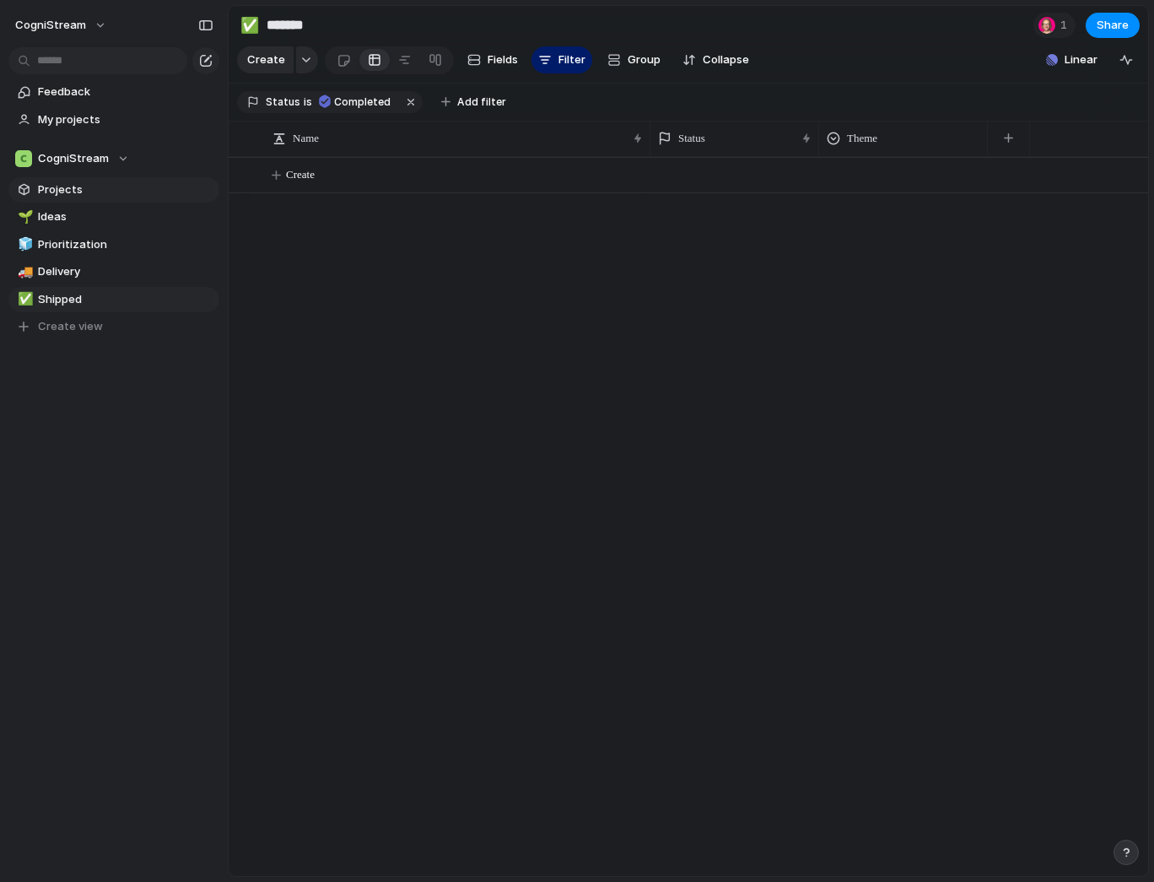
click at [52, 184] on span "Projects" at bounding box center [126, 189] width 176 height 17
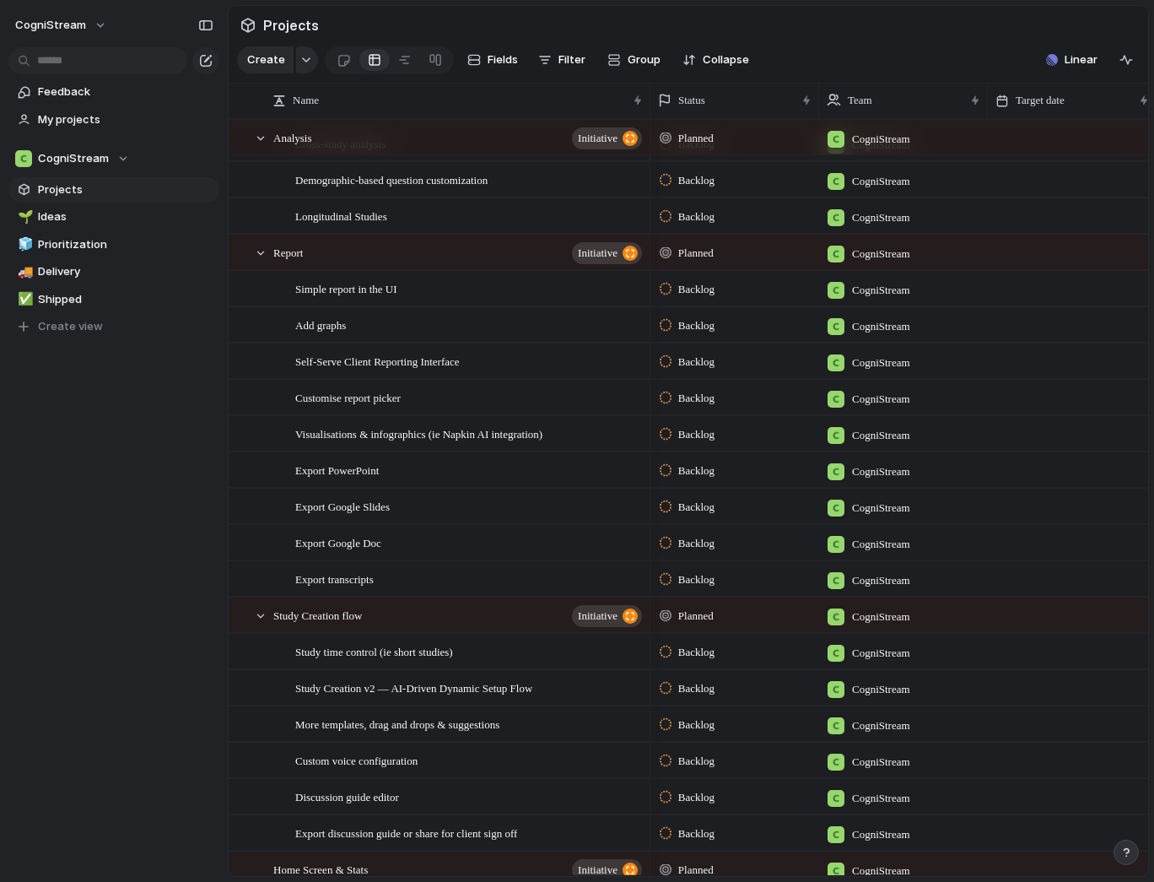
scroll to position [302, 0]
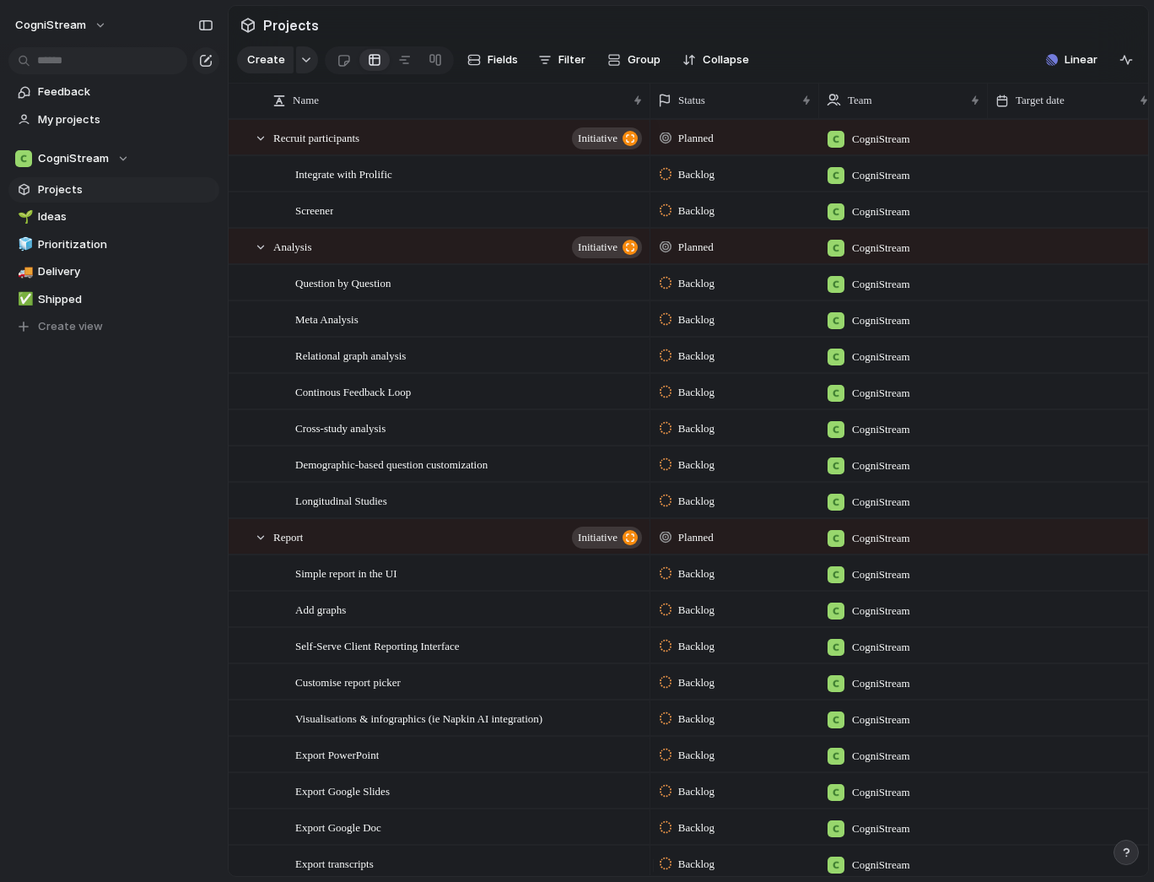
click at [1151, 242] on div "Projects Create Fields Filter Group Zoom Collapse Linear Name Status Team Targe…" at bounding box center [691, 441] width 927 height 882
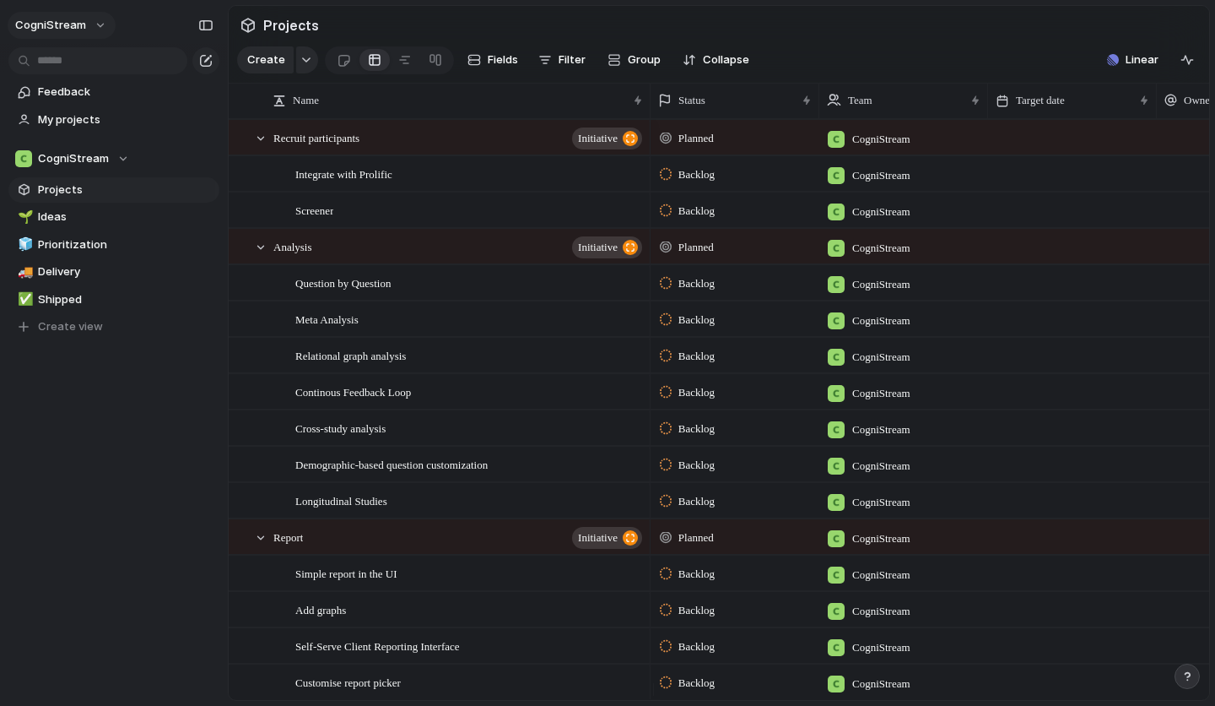
click at [74, 29] on span "CogniStream" at bounding box center [50, 25] width 71 height 17
click at [74, 29] on div "Settings Invite members Change theme Sign out" at bounding box center [607, 353] width 1215 height 706
click at [95, 351] on div "Feedback My projects CogniStream Projects 🌱 Ideas 🧊 Prioritization 🚚 Delivery ✅…" at bounding box center [114, 238] width 228 height 476
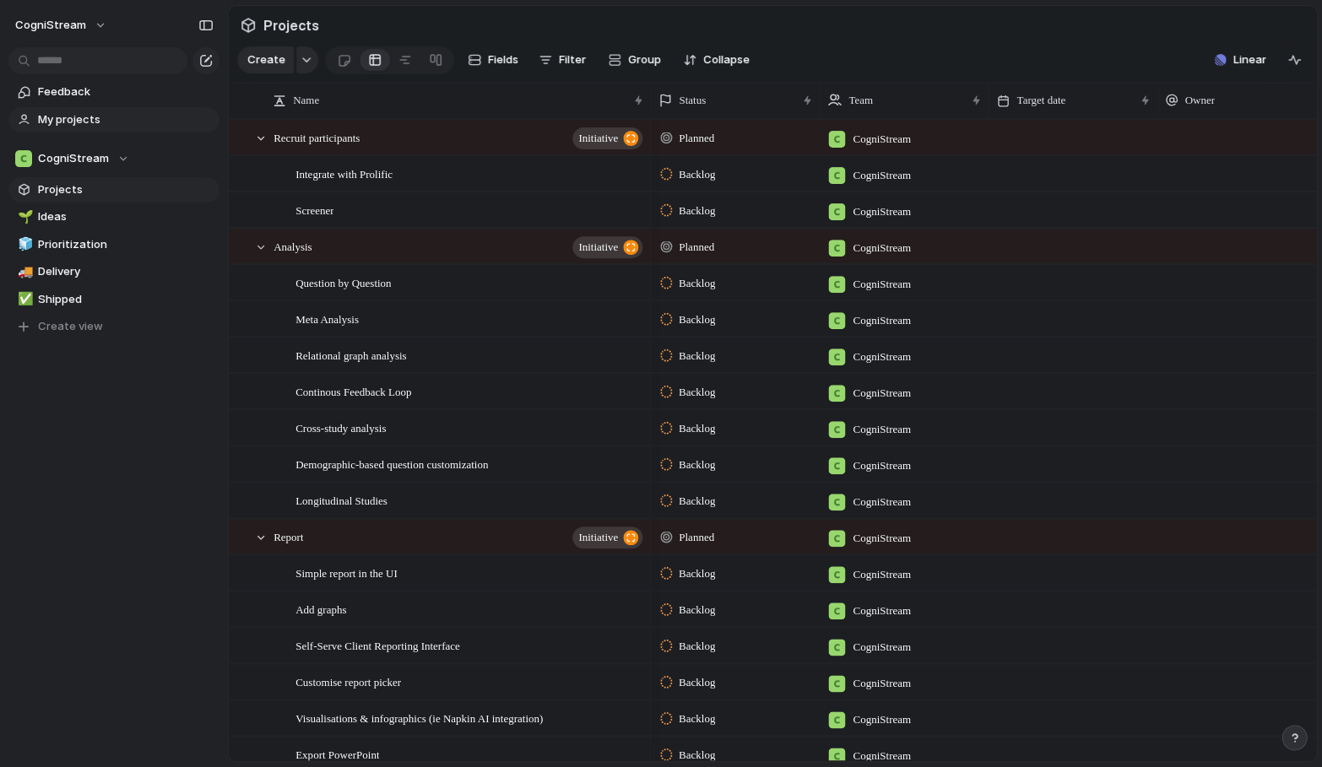
click at [72, 118] on span "My projects" at bounding box center [126, 119] width 176 height 17
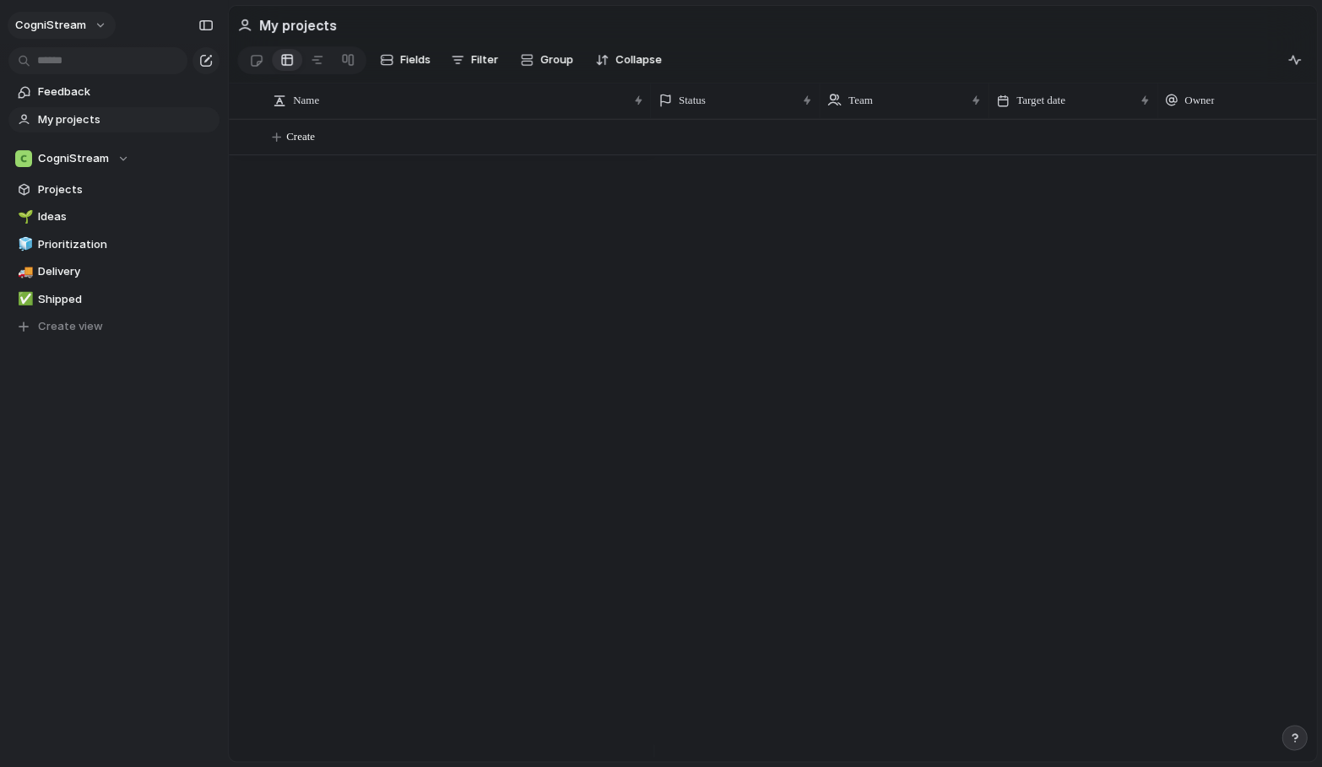
click at [65, 19] on span "CogniStream" at bounding box center [50, 25] width 71 height 17
click at [53, 68] on span "Settings" at bounding box center [62, 63] width 46 height 17
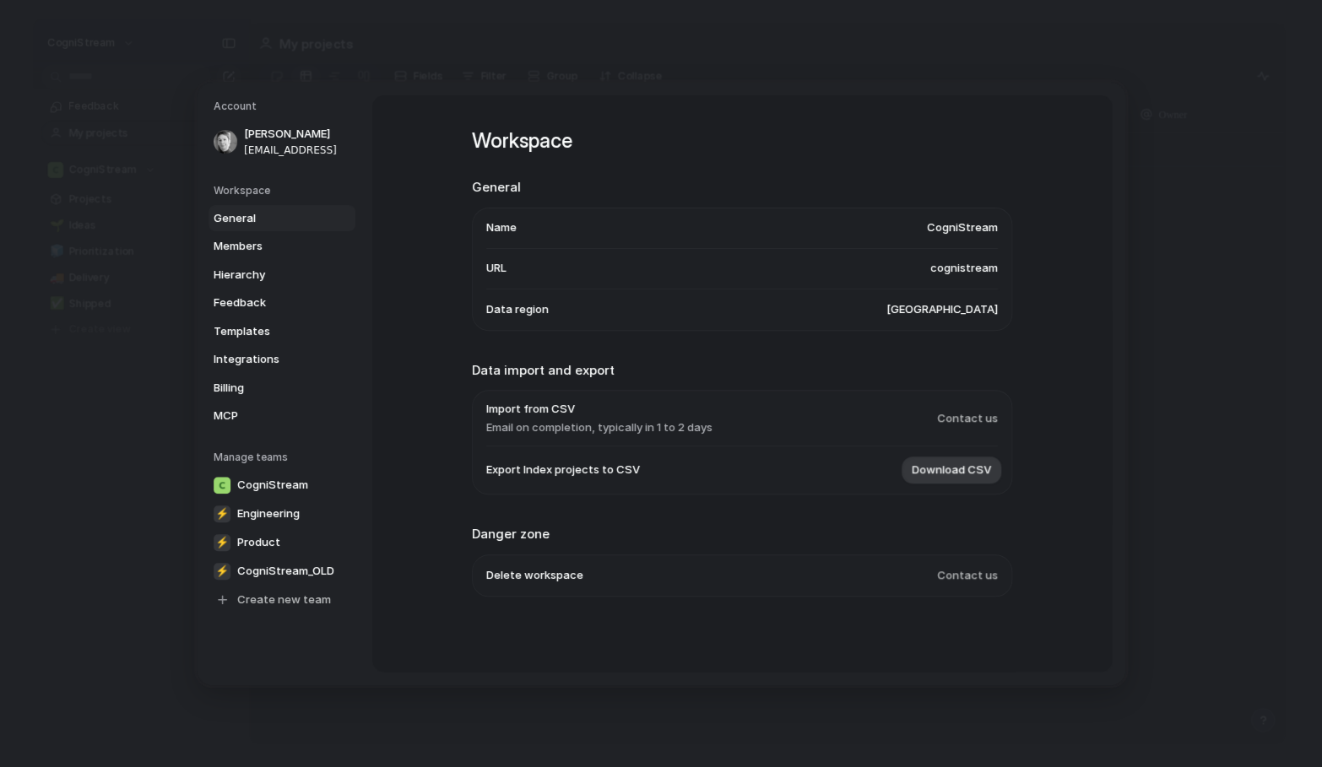
click at [241, 210] on span "General" at bounding box center [268, 218] width 108 height 17
click at [242, 214] on span "General" at bounding box center [268, 218] width 108 height 17
click at [242, 246] on span "Members" at bounding box center [268, 246] width 108 height 17
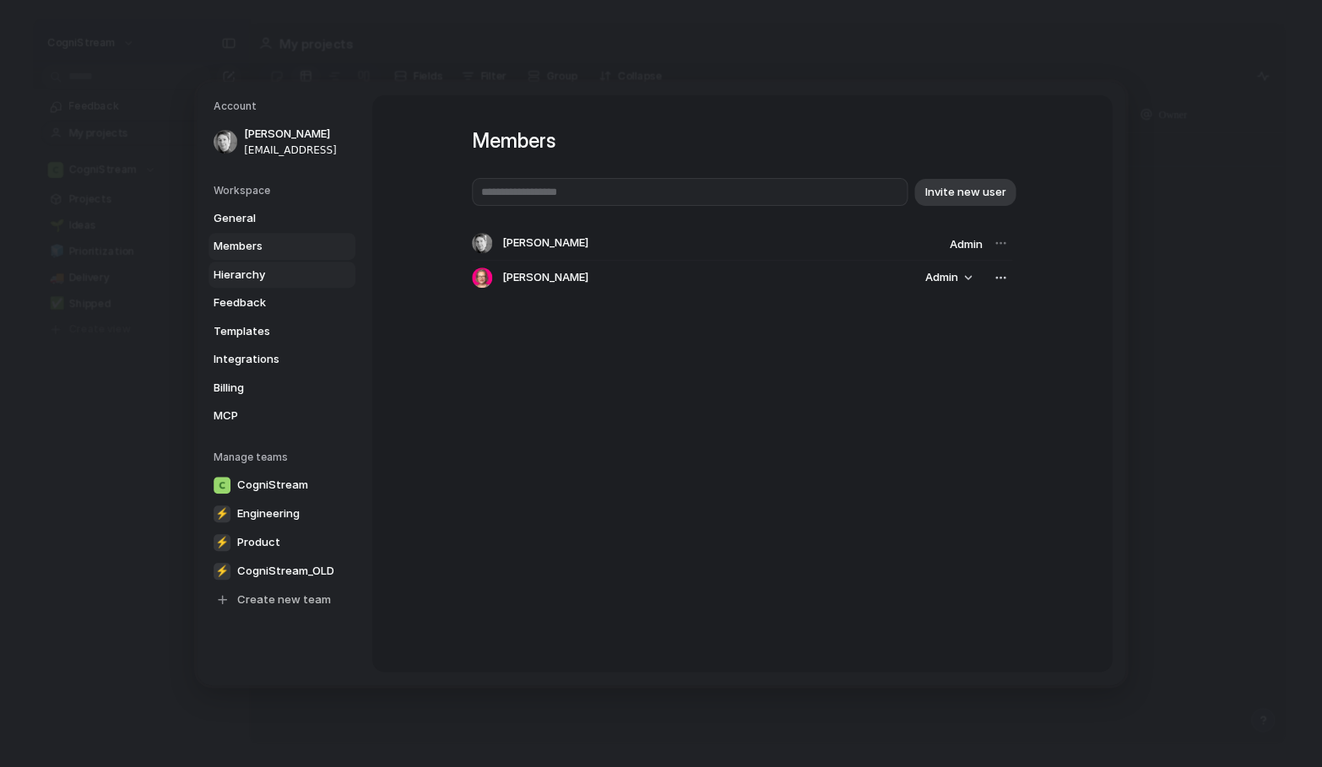
click at [244, 272] on span "Hierarchy" at bounding box center [268, 275] width 108 height 17
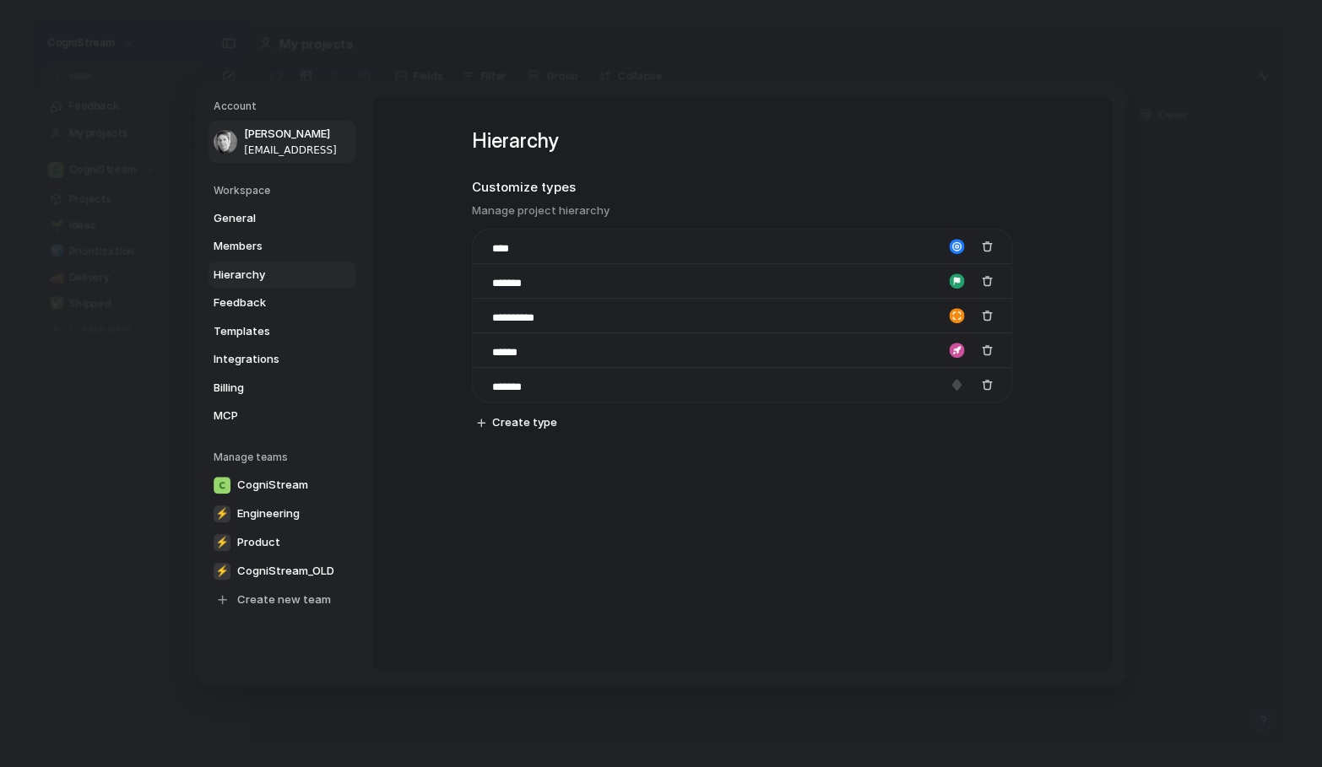
click at [274, 135] on span "Ciarán Harris" at bounding box center [298, 134] width 108 height 17
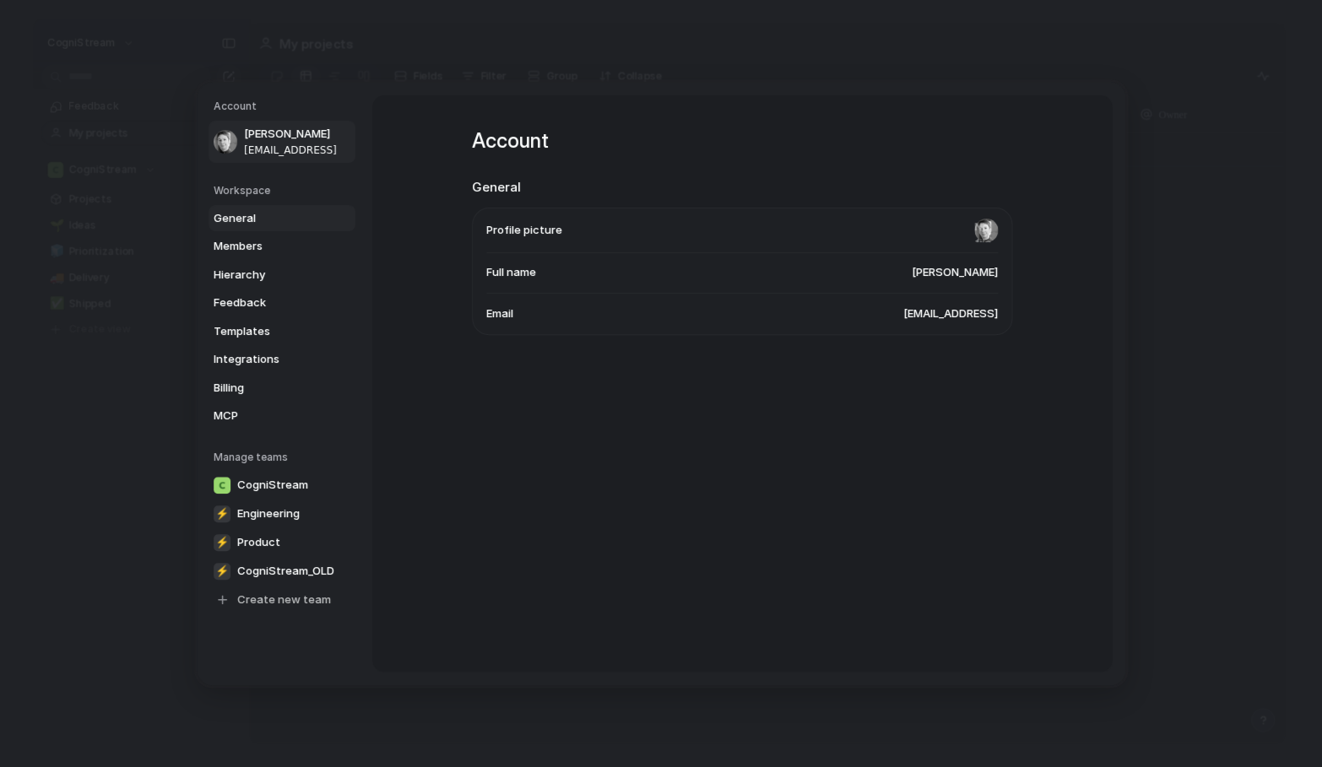
click at [250, 211] on span "General" at bounding box center [268, 218] width 108 height 17
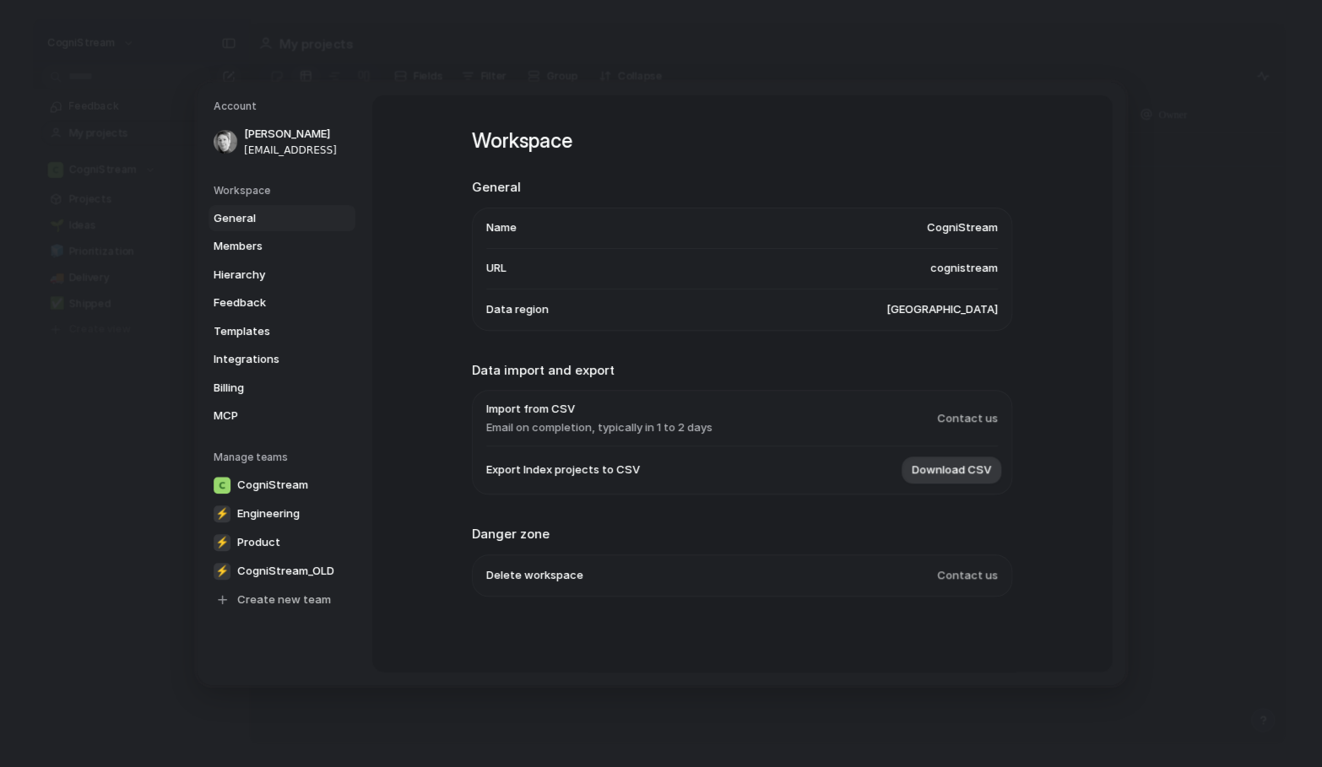
click at [230, 221] on span "General" at bounding box center [268, 218] width 108 height 17
click at [236, 248] on span "Members" at bounding box center [268, 246] width 108 height 17
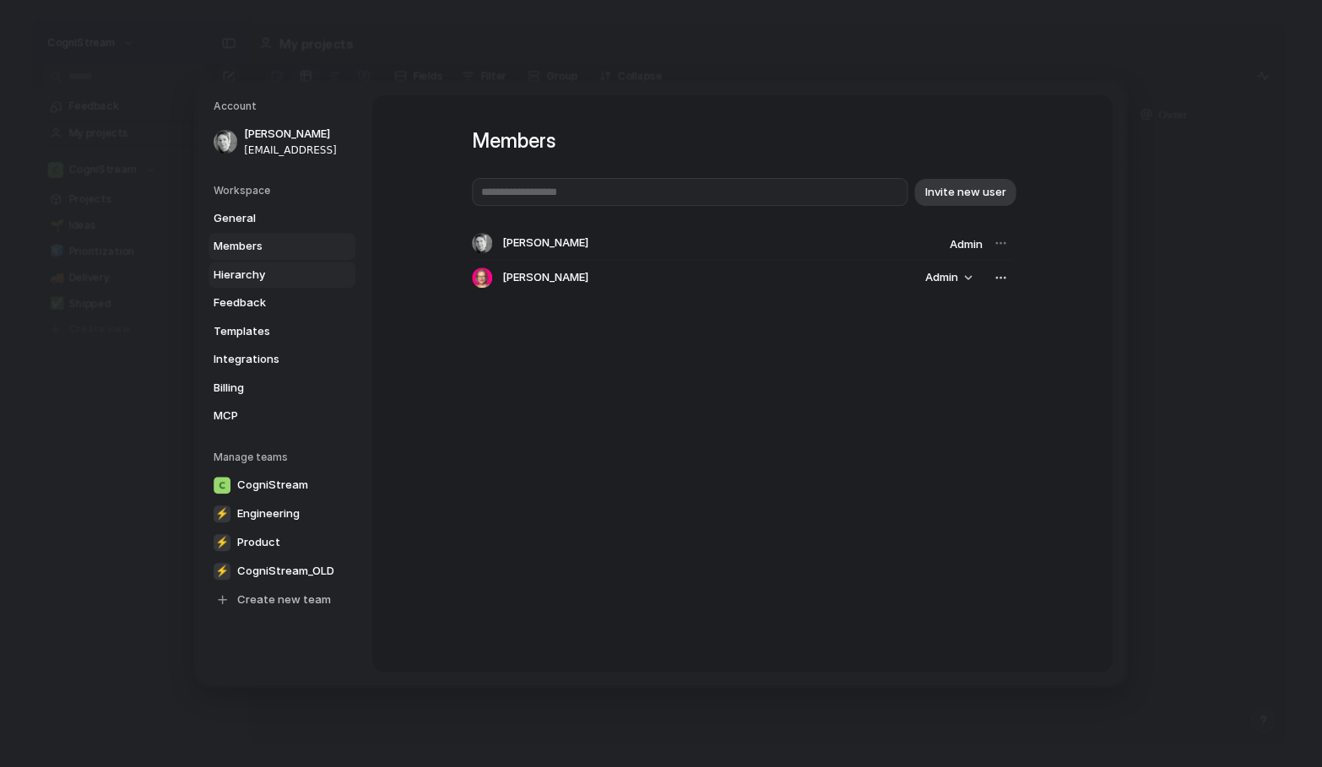
click at [241, 273] on span "Hierarchy" at bounding box center [268, 275] width 108 height 17
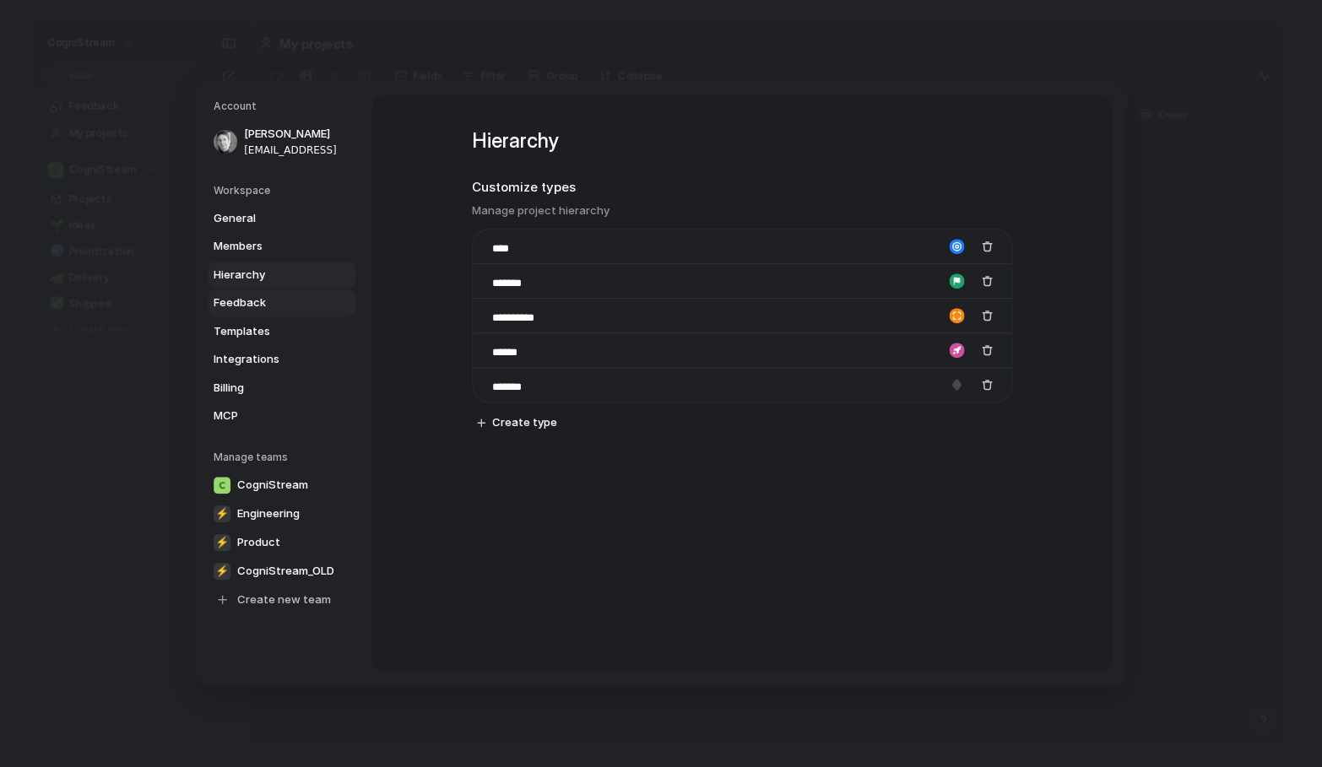
click at [245, 296] on span "Feedback" at bounding box center [268, 303] width 108 height 17
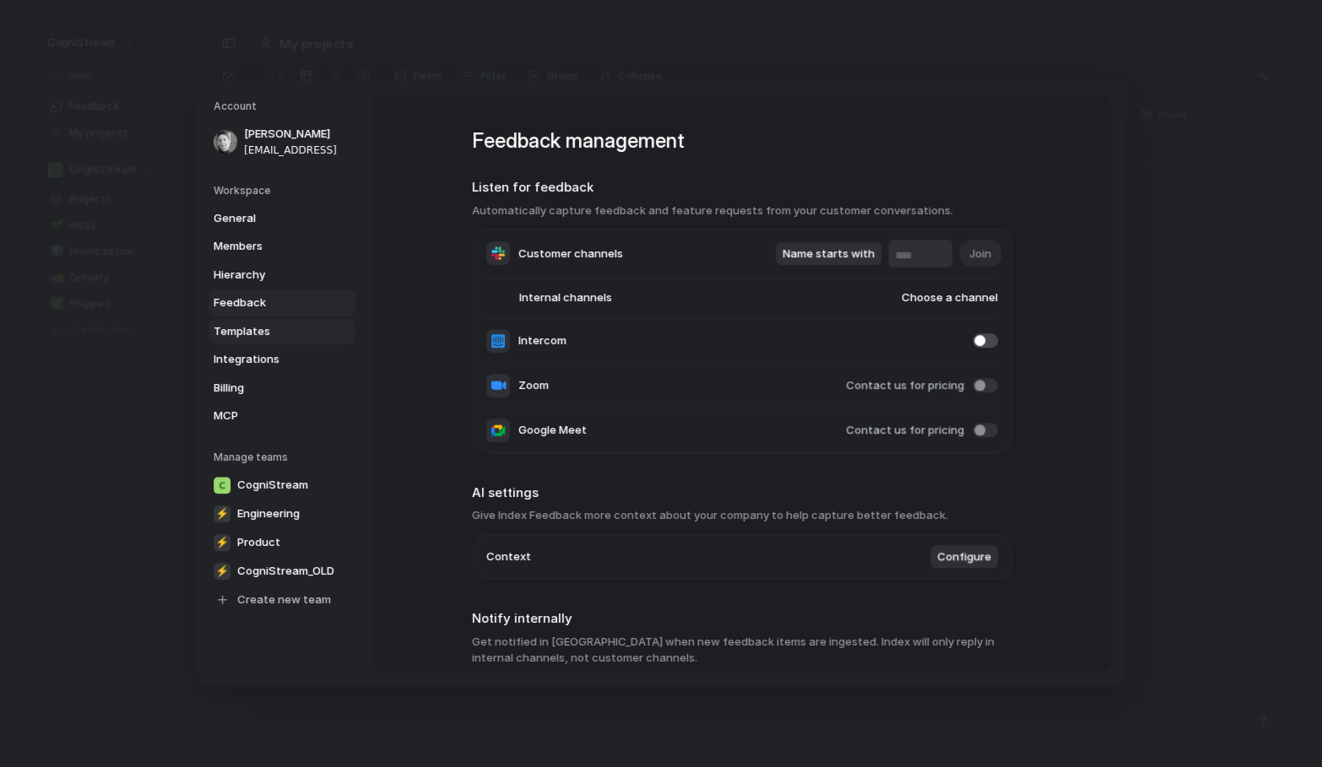
click at [246, 323] on span "Templates" at bounding box center [268, 331] width 108 height 17
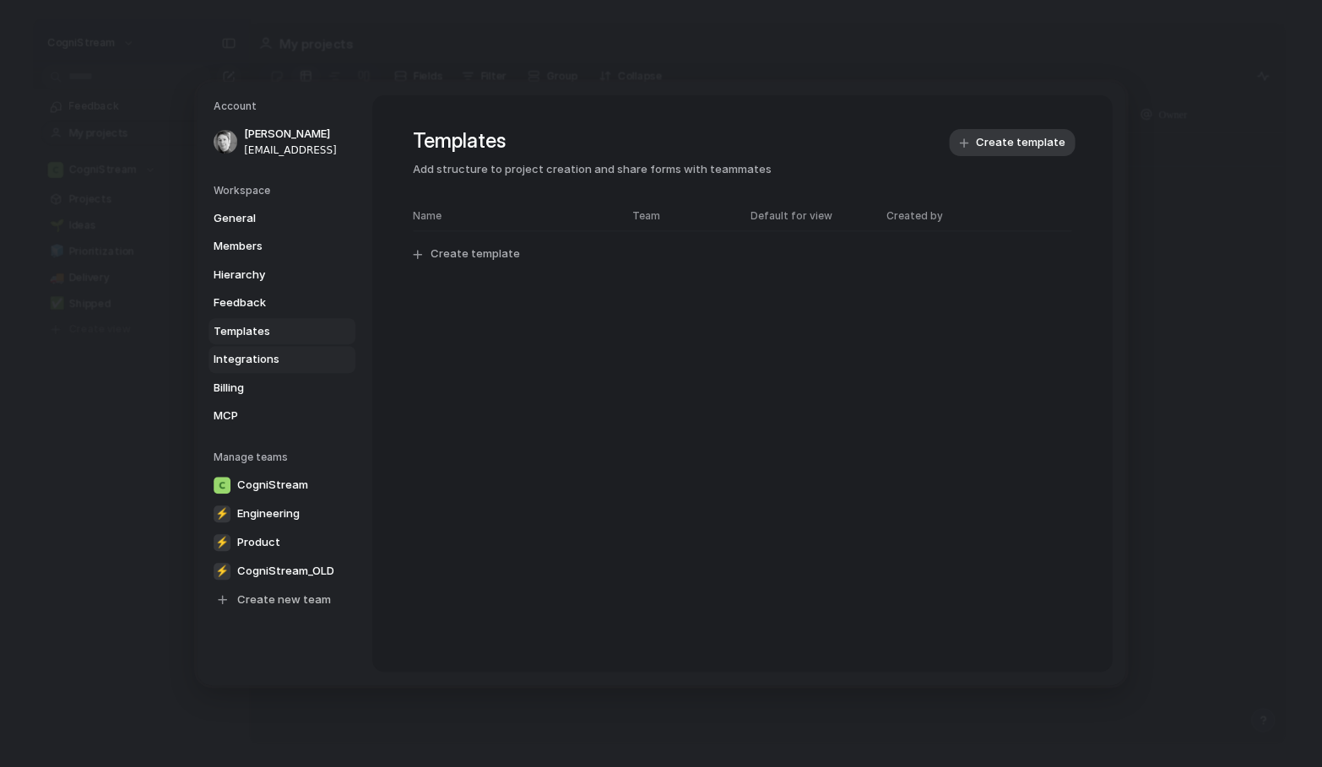
click at [246, 357] on span "Integrations" at bounding box center [268, 359] width 108 height 17
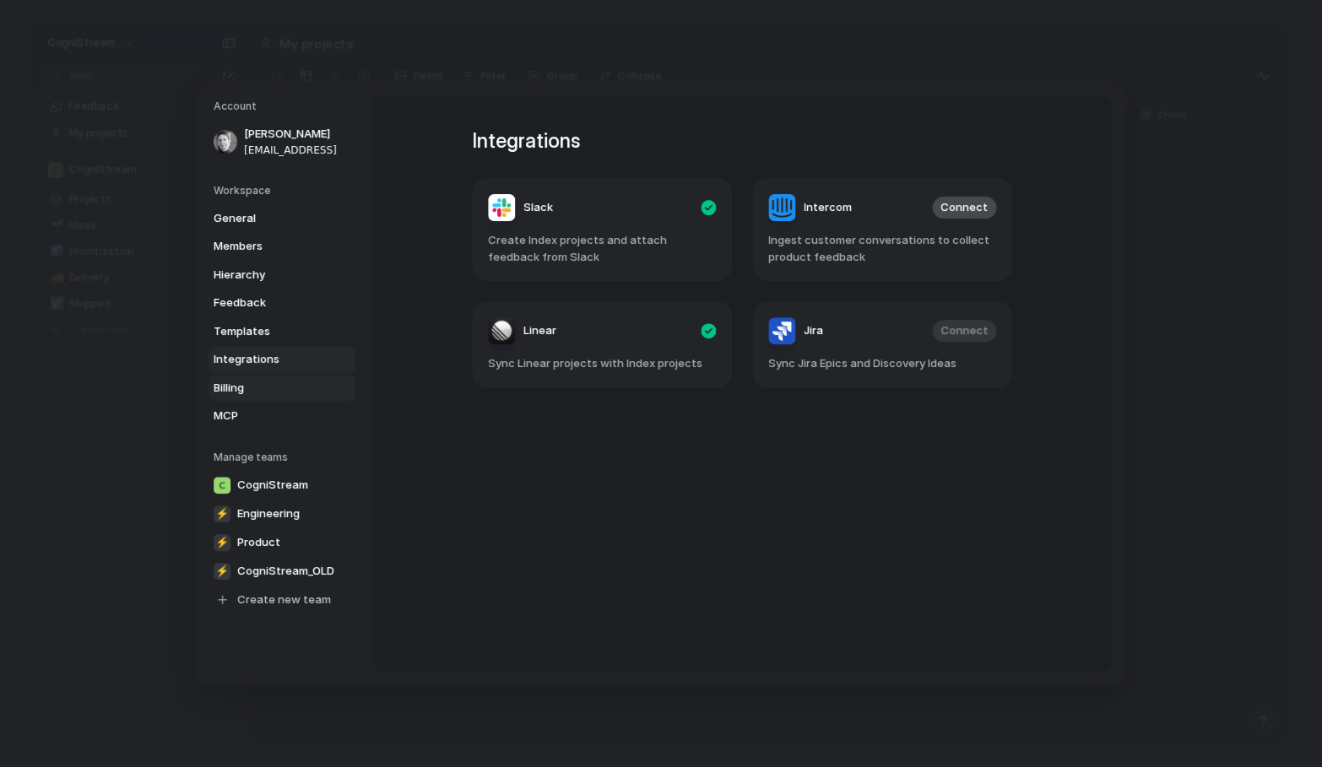
click at [229, 383] on span "Billing" at bounding box center [268, 388] width 108 height 17
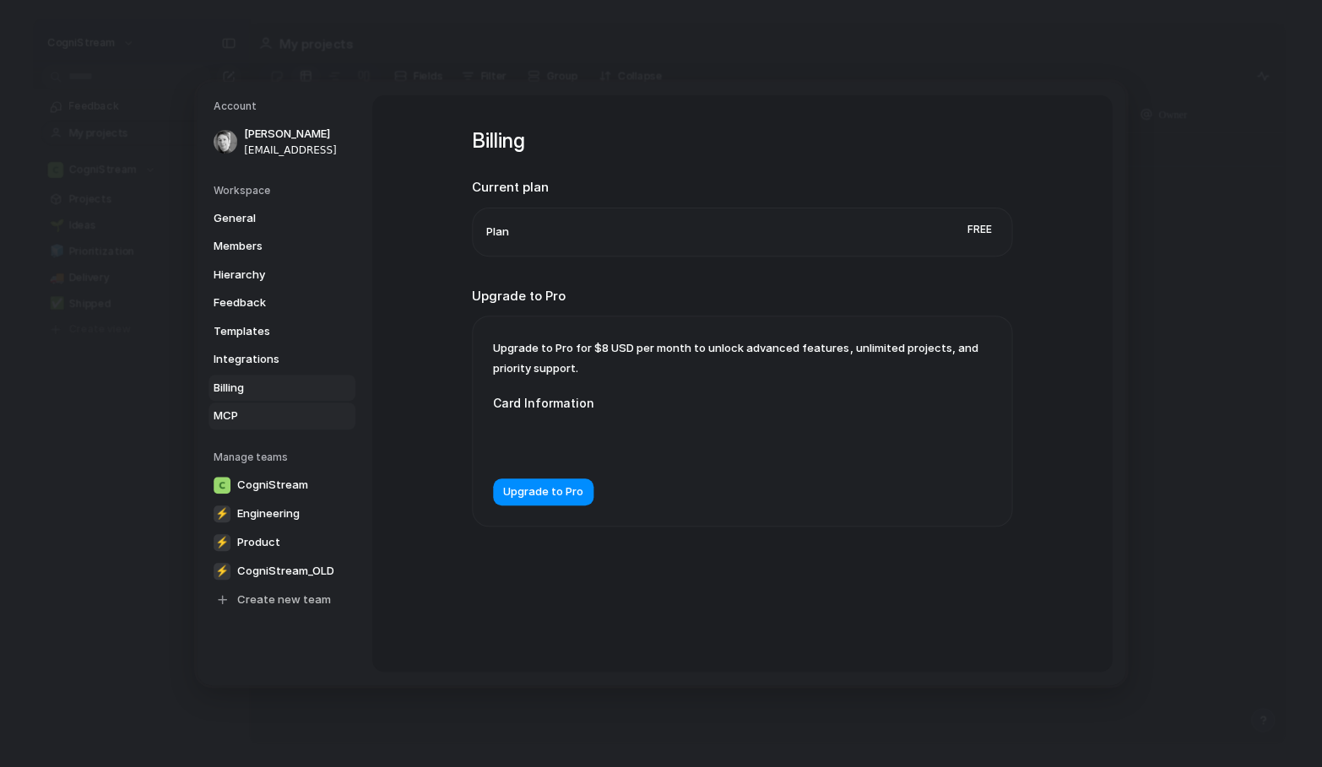
click at [233, 403] on link "MCP" at bounding box center [281, 416] width 147 height 27
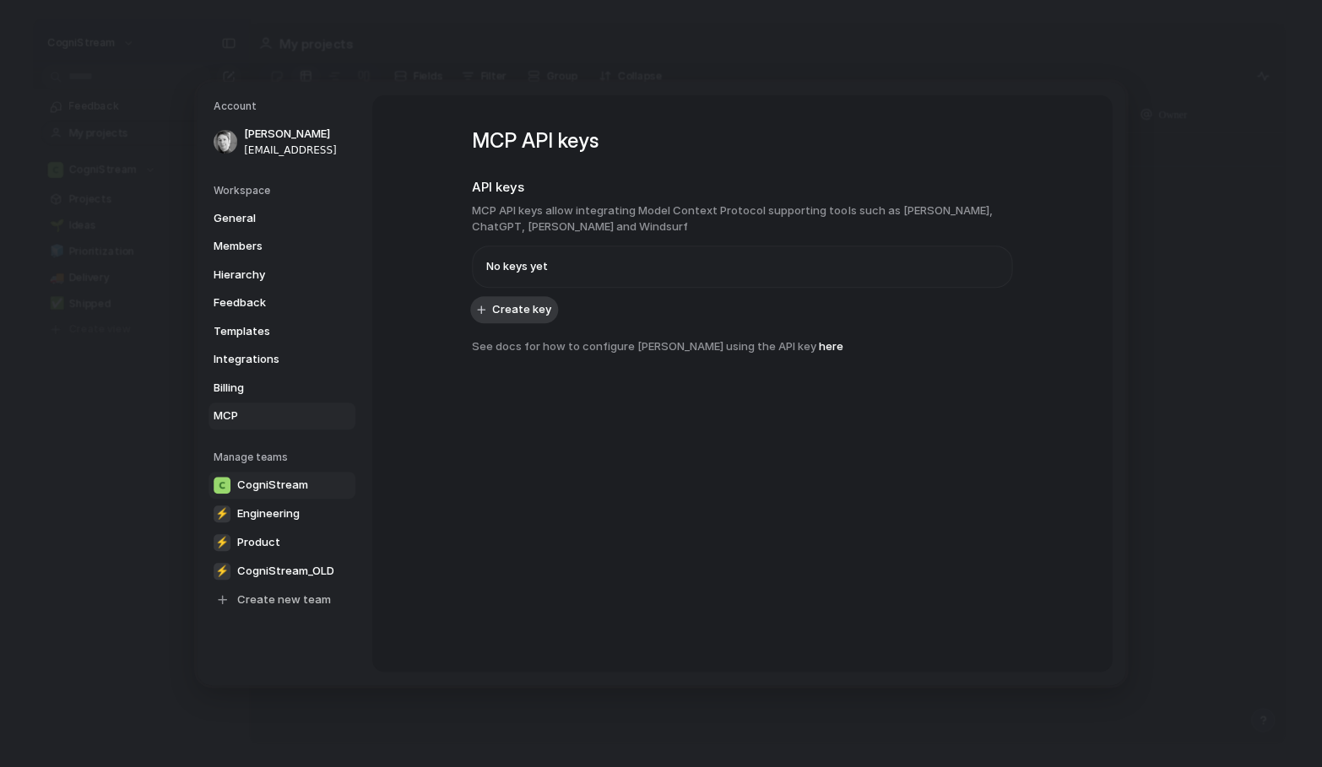
click at [268, 478] on span "CogniStream" at bounding box center [272, 485] width 71 height 17
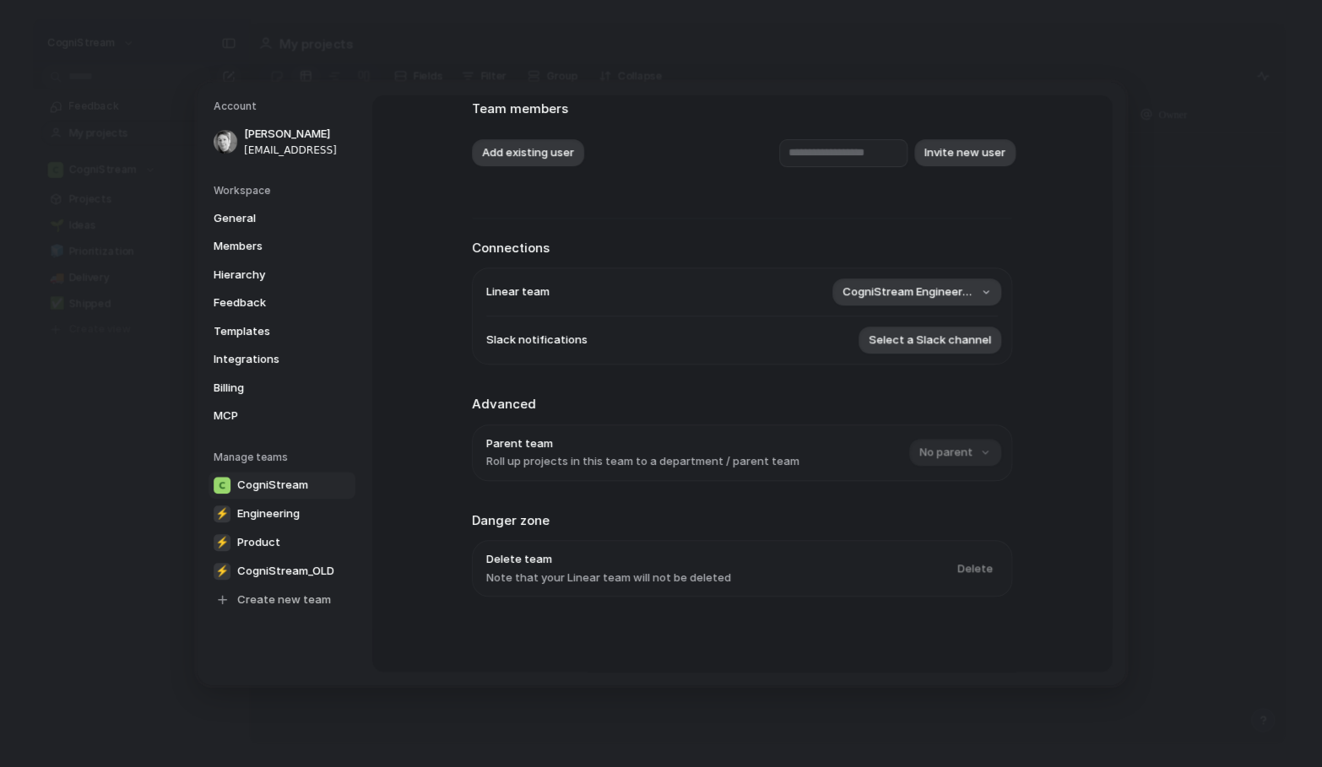
scroll to position [109, 0]
click at [290, 506] on span "Engineering" at bounding box center [268, 513] width 62 height 17
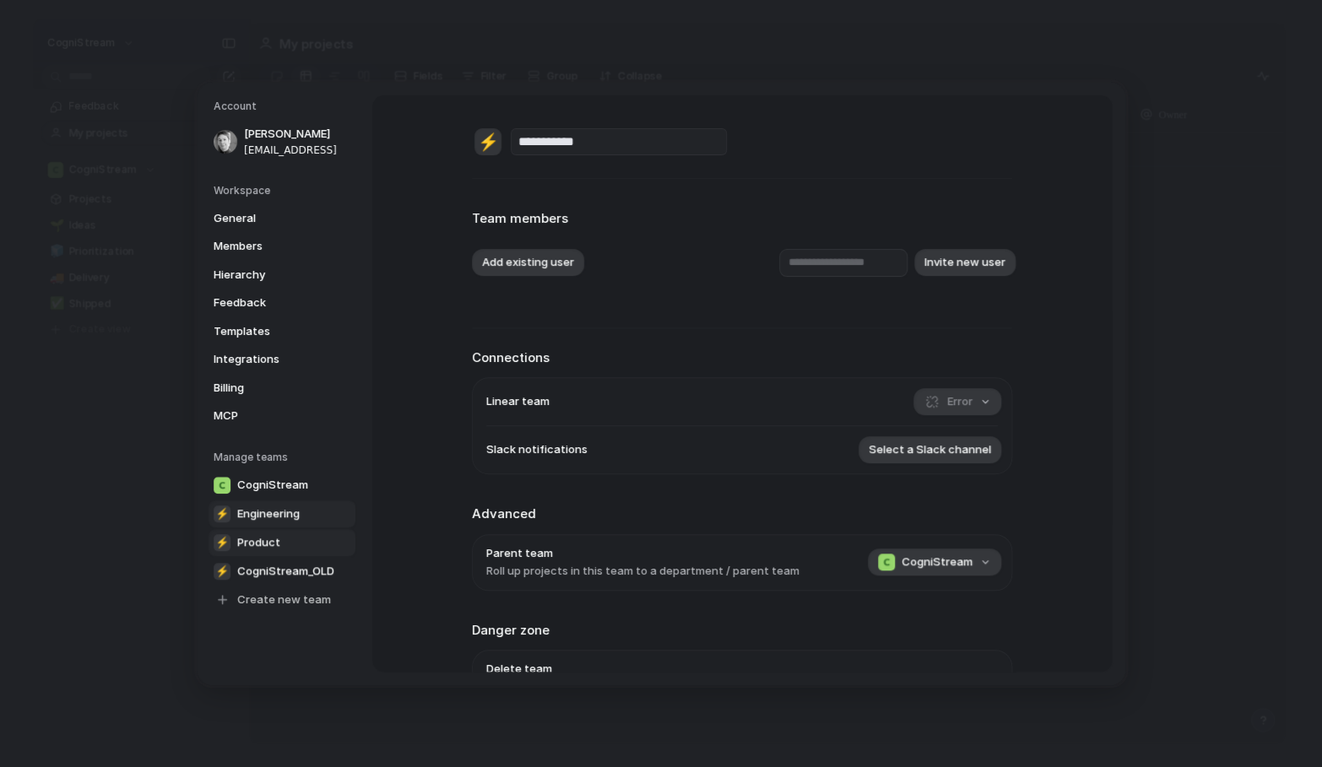
click at [257, 538] on span "Product" at bounding box center [258, 542] width 43 height 17
click at [268, 563] on span "CogniStream_OLD" at bounding box center [285, 571] width 97 height 17
click at [253, 505] on span "Engineering" at bounding box center [268, 513] width 62 height 17
type input "**********"
click at [219, 137] on div at bounding box center [226, 142] width 24 height 24
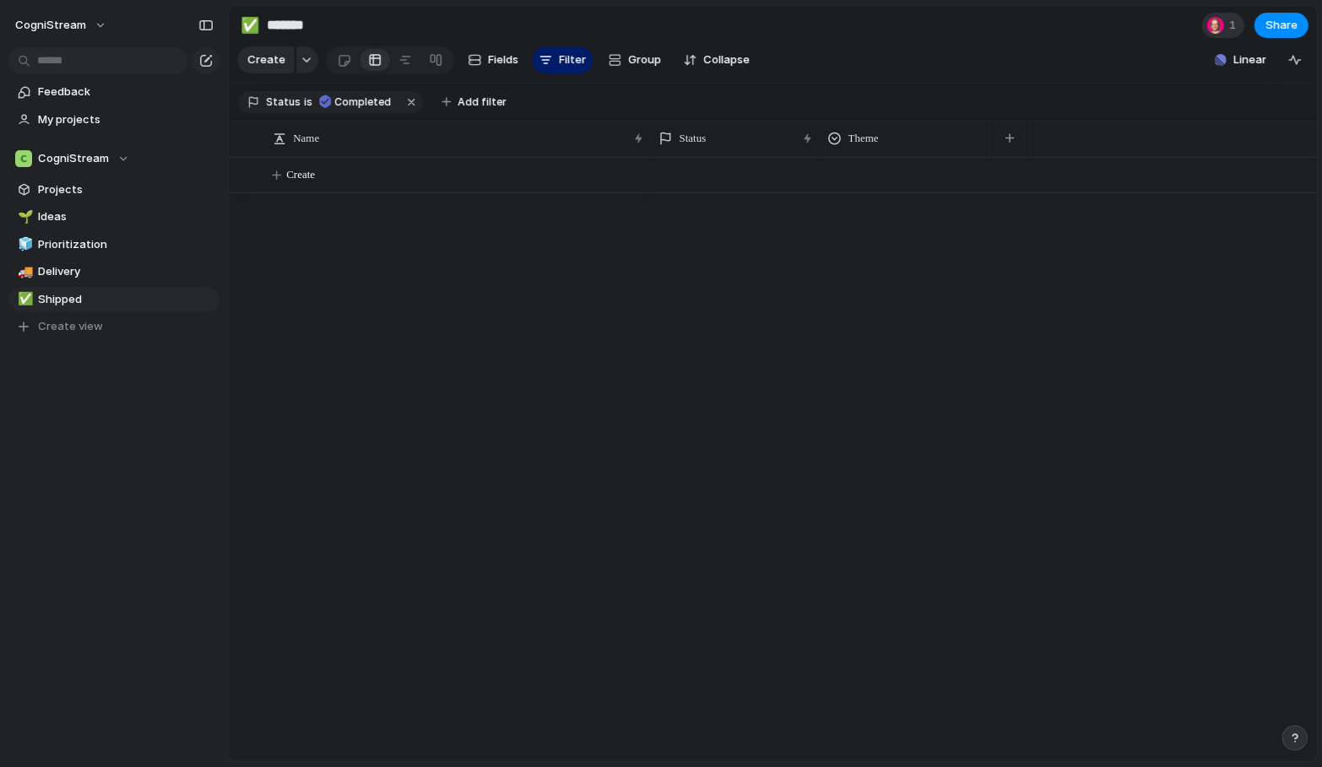
click at [1232, 30] on span "1" at bounding box center [1234, 25] width 12 height 17
click at [1311, 68] on div "Seen by [PERSON_NAME]" at bounding box center [661, 383] width 1322 height 767
click at [1298, 67] on div "button" at bounding box center [1294, 60] width 14 height 14
